Goal: Entertainment & Leisure: Consume media (video, audio)

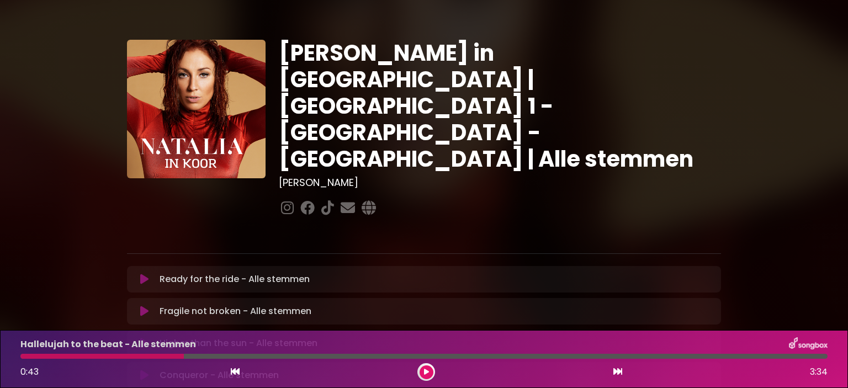
scroll to position [166, 0]
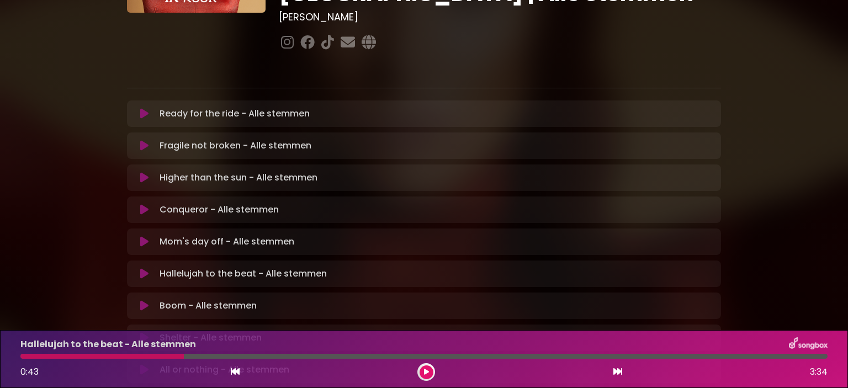
click at [144, 268] on icon at bounding box center [144, 273] width 8 height 11
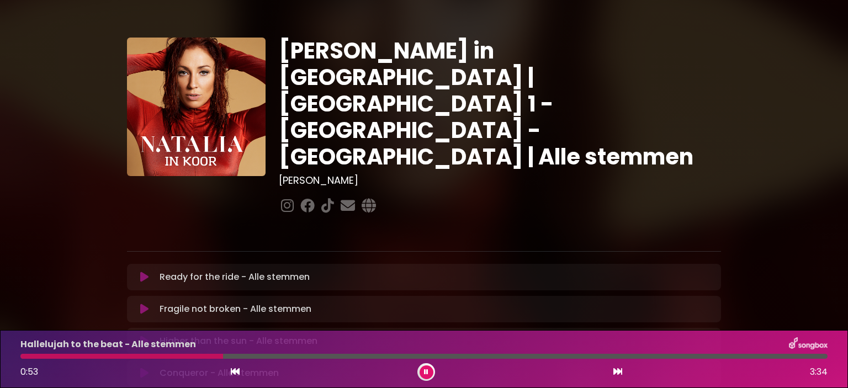
scroll to position [0, 0]
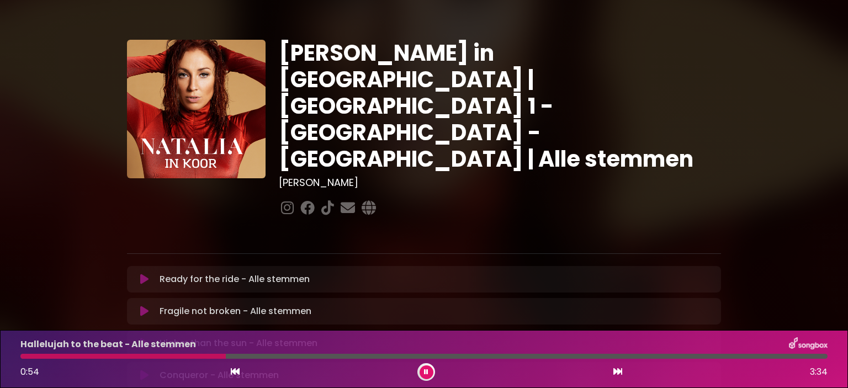
click at [22, 356] on div at bounding box center [122, 356] width 205 height 5
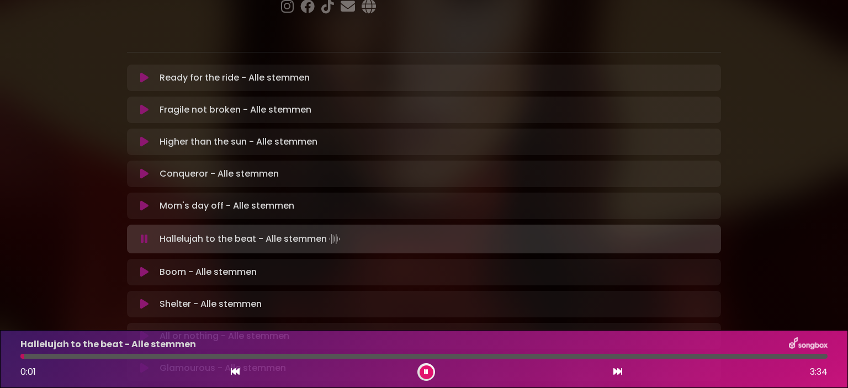
scroll to position [221, 0]
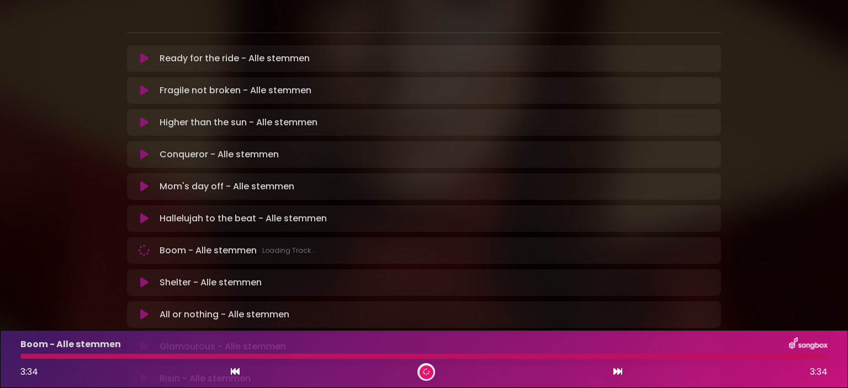
click at [148, 205] on div "Hallelujah to the beat - Alle stemmen Loading Track... Name Email" at bounding box center [424, 218] width 594 height 27
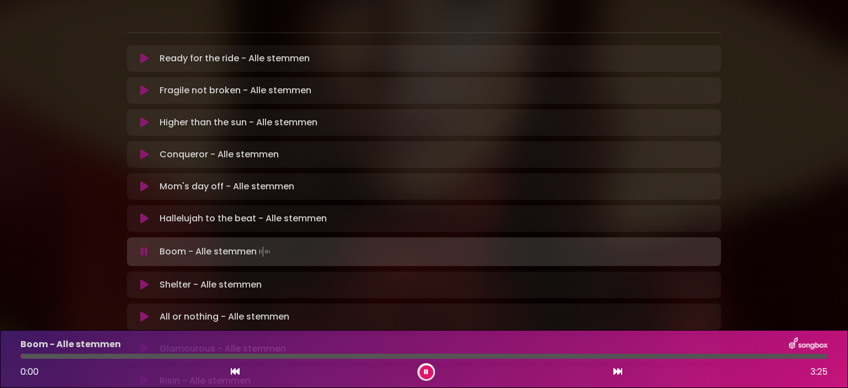
click at [141, 213] on icon at bounding box center [144, 218] width 8 height 11
click at [147, 246] on icon at bounding box center [144, 251] width 7 height 11
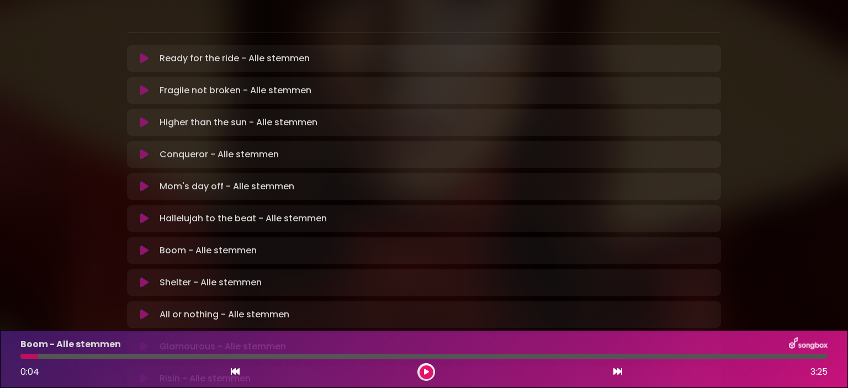
click at [144, 213] on icon at bounding box center [144, 218] width 8 height 11
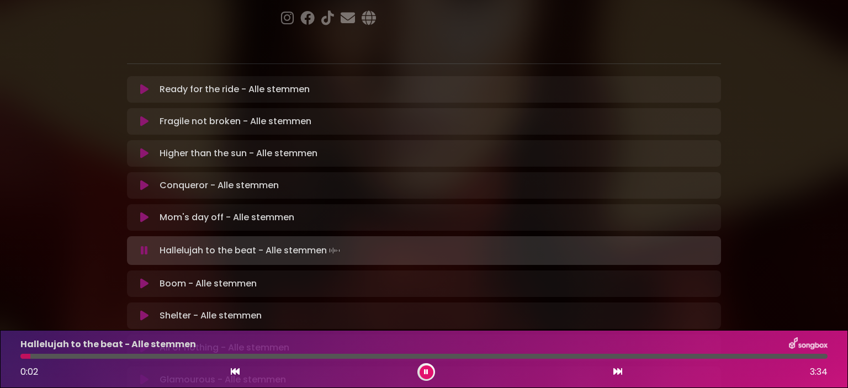
scroll to position [166, 0]
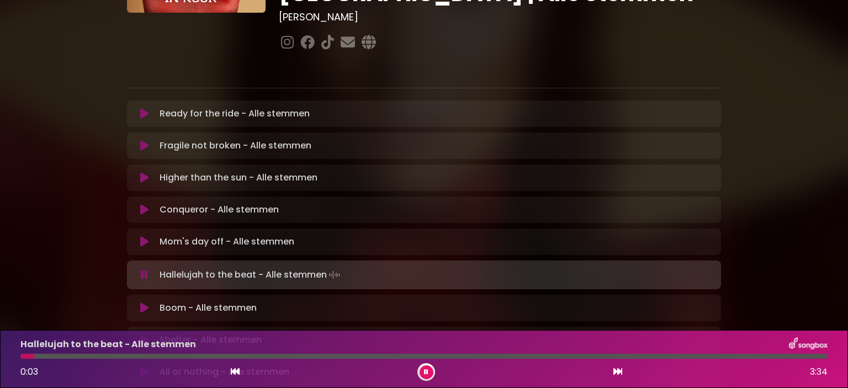
click at [112, 356] on div at bounding box center [423, 356] width 807 height 5
click at [161, 355] on div at bounding box center [423, 356] width 807 height 5
click at [342, 353] on div "Hallelujah to the beat - Alle stemmen 1:40 3:34" at bounding box center [424, 359] width 821 height 44
click at [329, 358] on div at bounding box center [211, 356] width 382 height 5
click at [318, 358] on div at bounding box center [176, 356] width 312 height 5
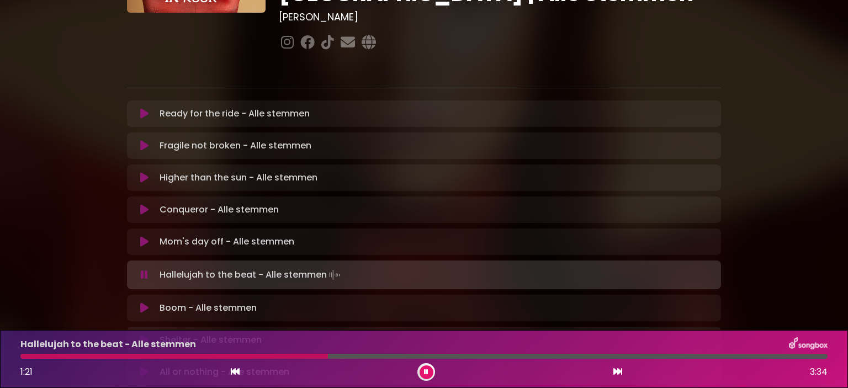
click at [283, 351] on div "Hallelujah to the beat - Alle stemmen" at bounding box center [424, 344] width 821 height 14
click at [285, 354] on div at bounding box center [174, 356] width 309 height 5
click at [248, 354] on div at bounding box center [157, 356] width 275 height 5
click at [432, 375] on button at bounding box center [427, 373] width 14 height 14
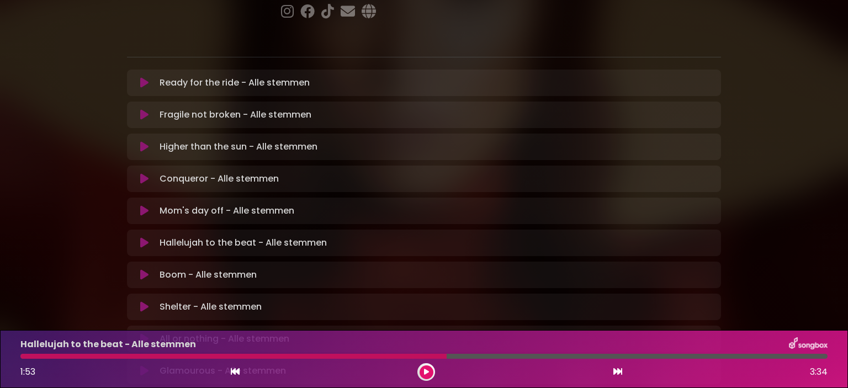
scroll to position [221, 0]
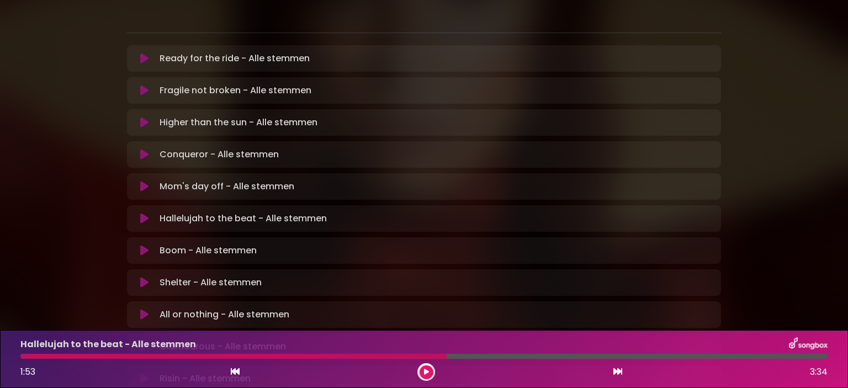
click at [143, 245] on icon at bounding box center [144, 250] width 8 height 11
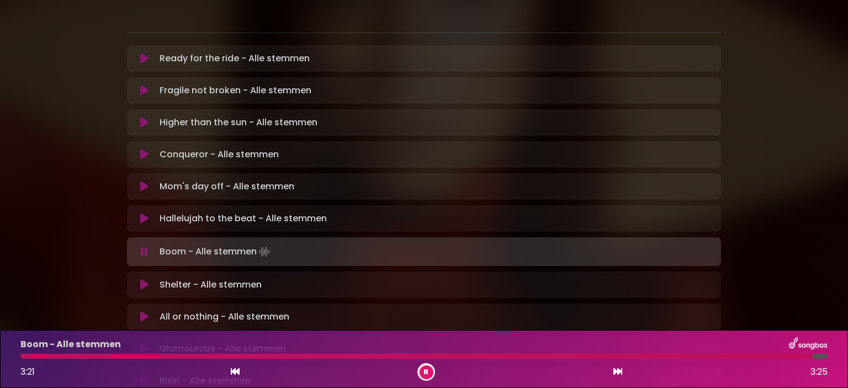
click at [423, 368] on button at bounding box center [427, 373] width 14 height 14
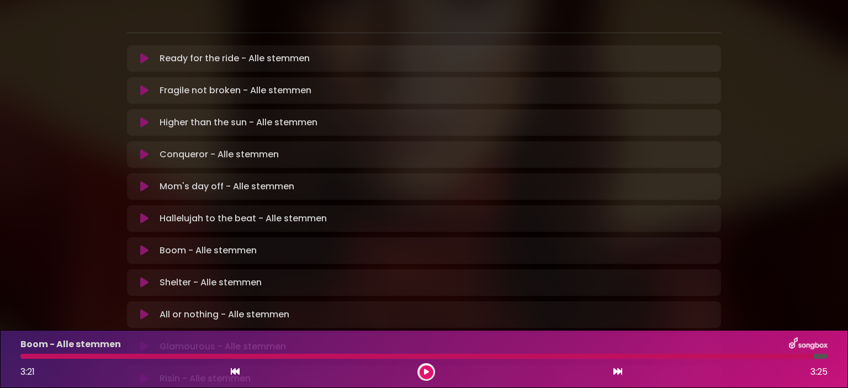
click at [420, 366] on button at bounding box center [427, 373] width 14 height 14
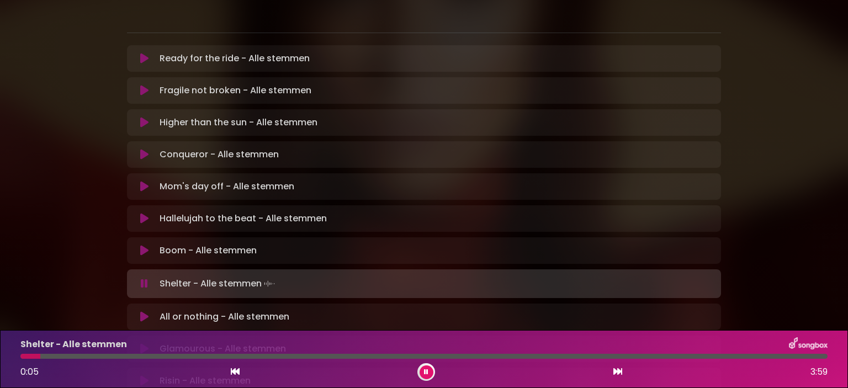
click at [420, 372] on button at bounding box center [427, 373] width 14 height 14
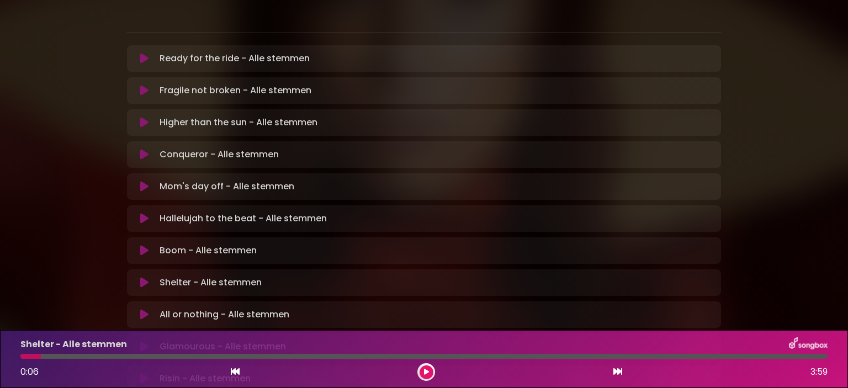
click at [147, 245] on icon at bounding box center [144, 250] width 8 height 11
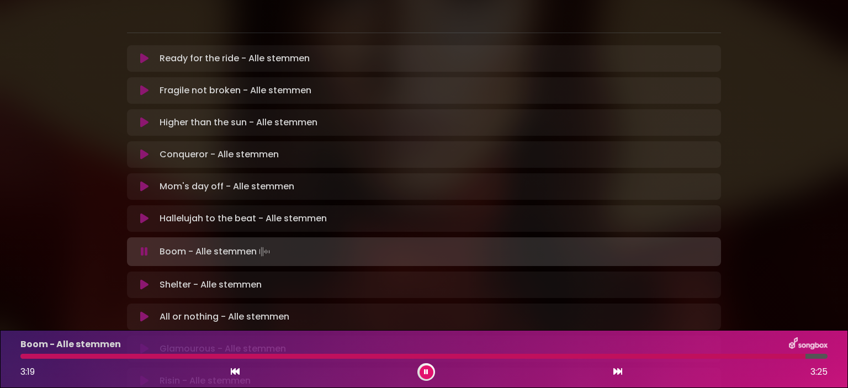
click at [426, 369] on icon at bounding box center [426, 372] width 5 height 7
